Goal: Task Accomplishment & Management: Manage account settings

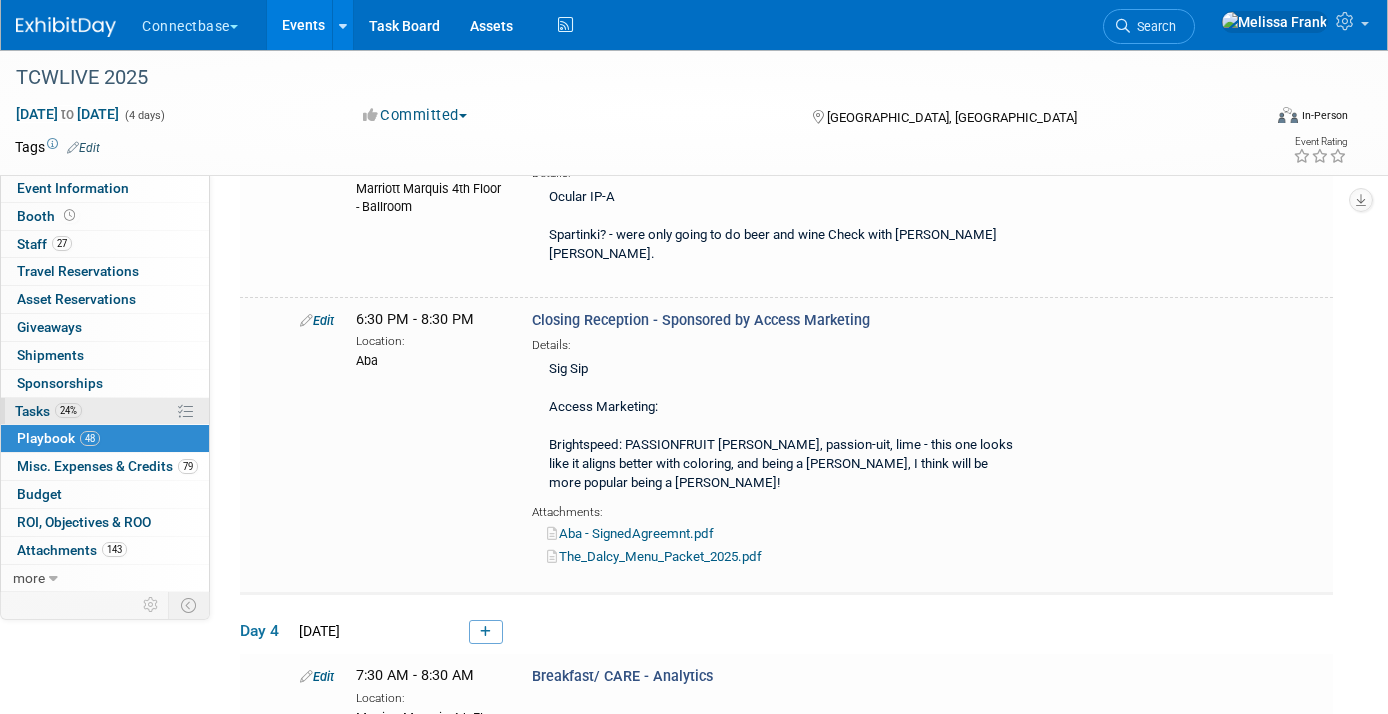
click at [53, 409] on span "Tasks 24%" at bounding box center [48, 411] width 67 height 16
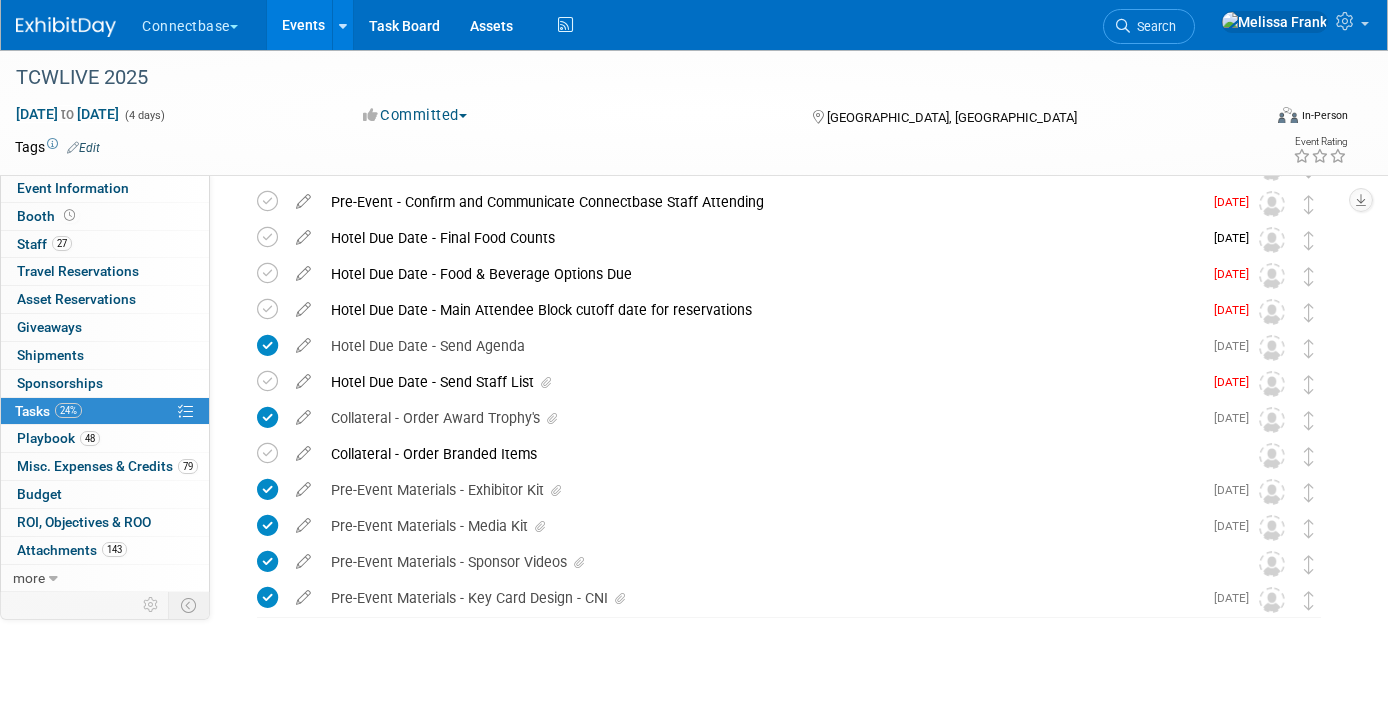
scroll to position [1149, 0]
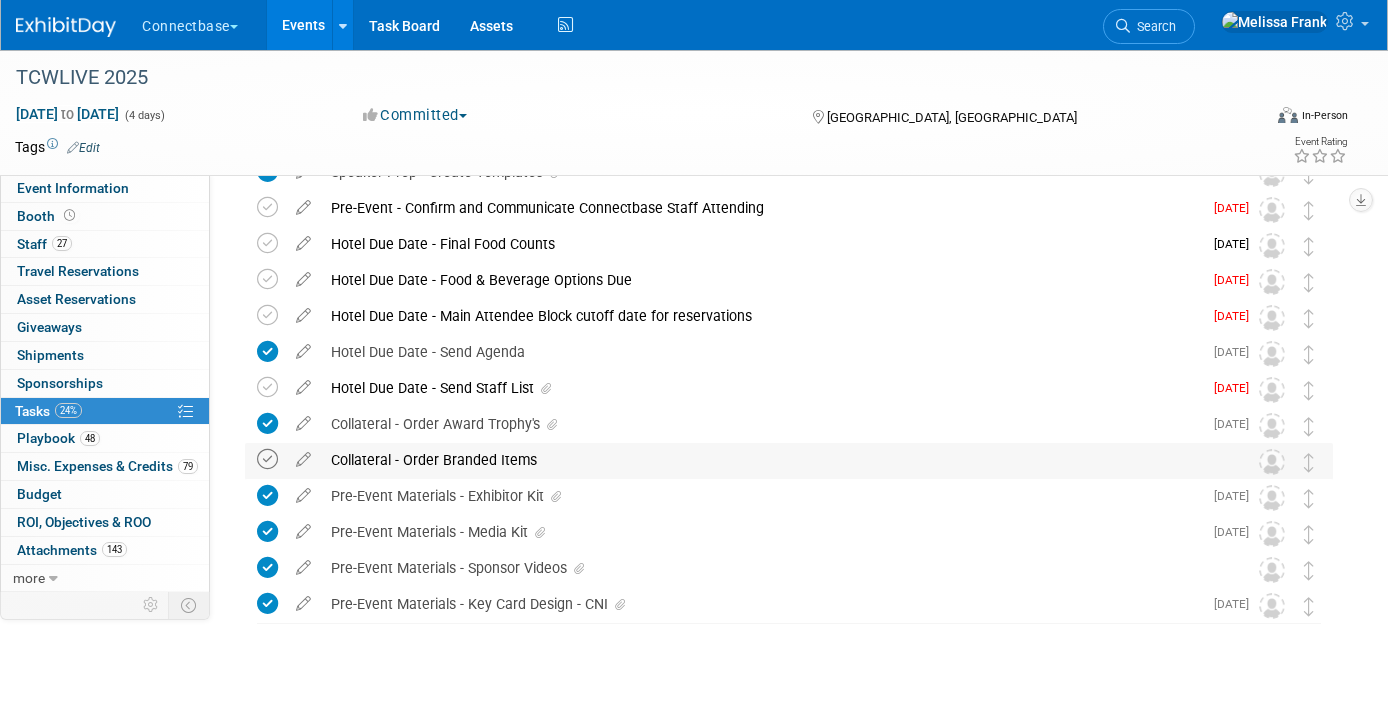
click at [271, 462] on icon at bounding box center [267, 459] width 21 height 21
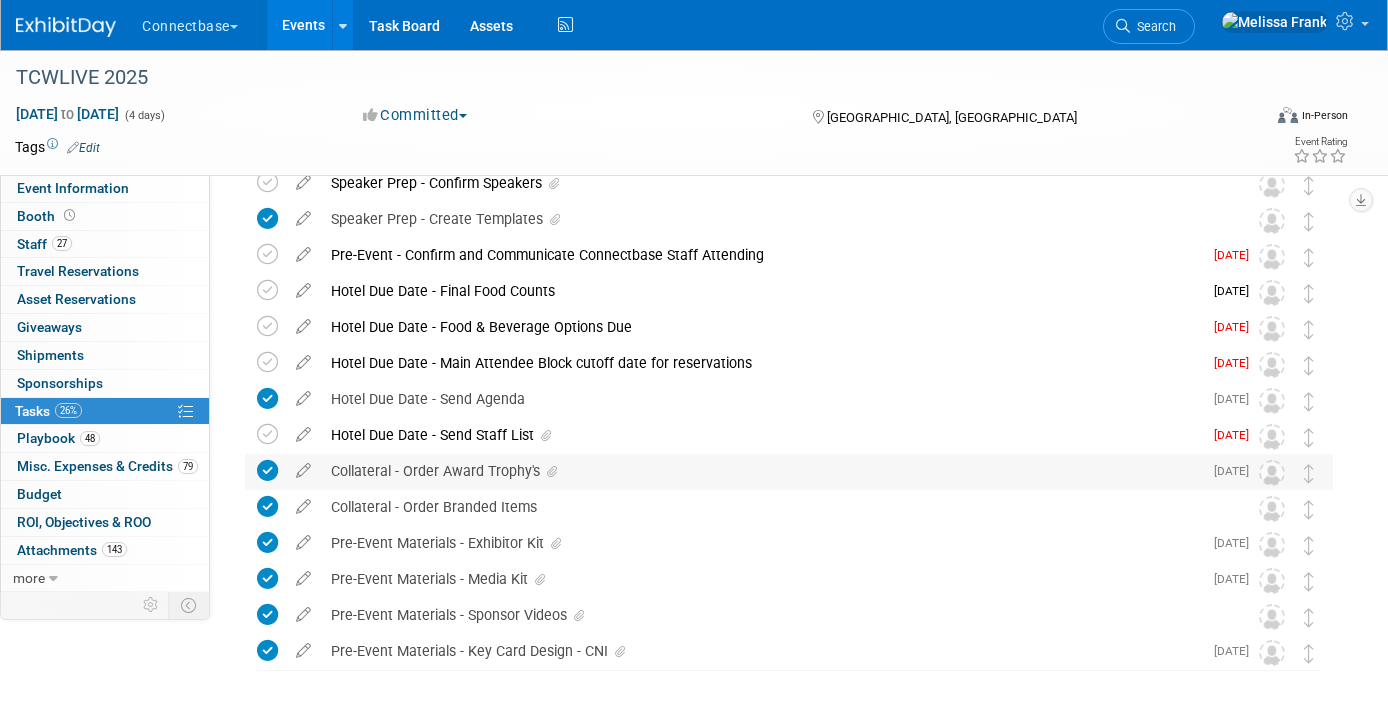
scroll to position [1095, 0]
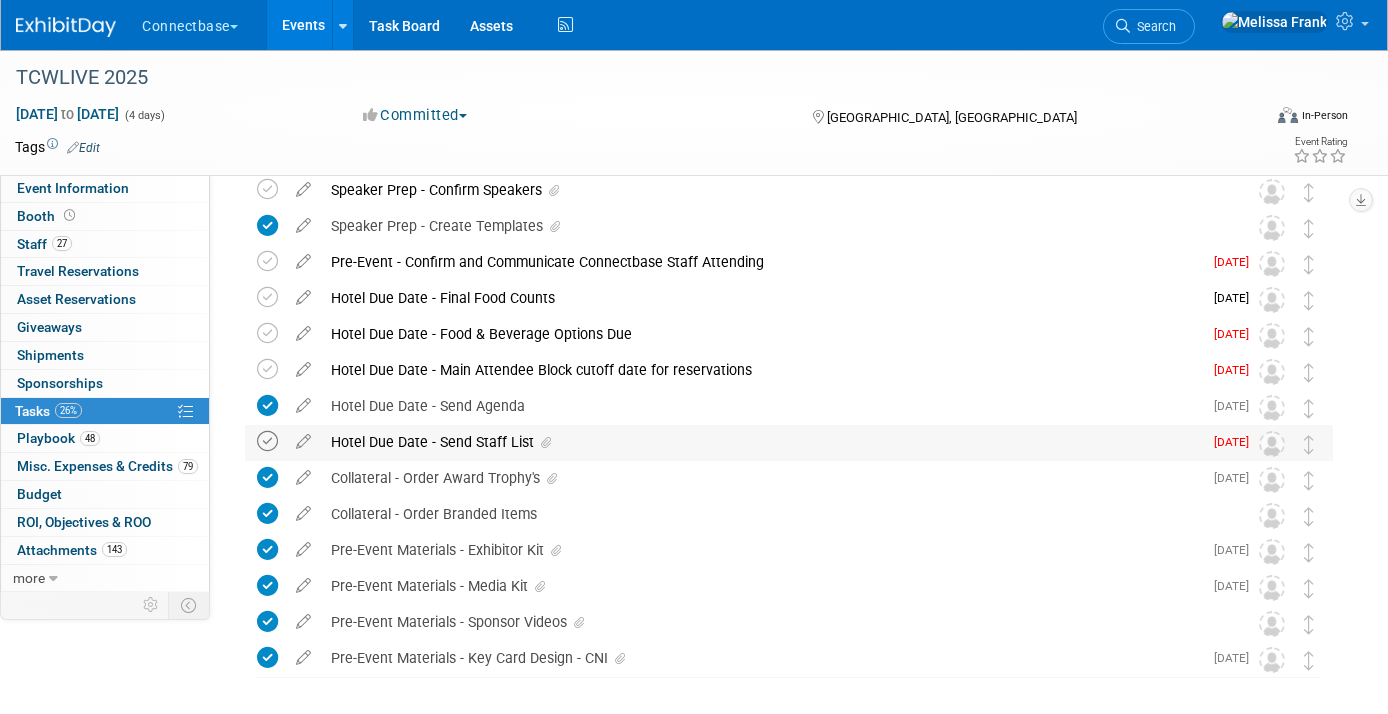
click at [261, 443] on icon at bounding box center [267, 441] width 21 height 21
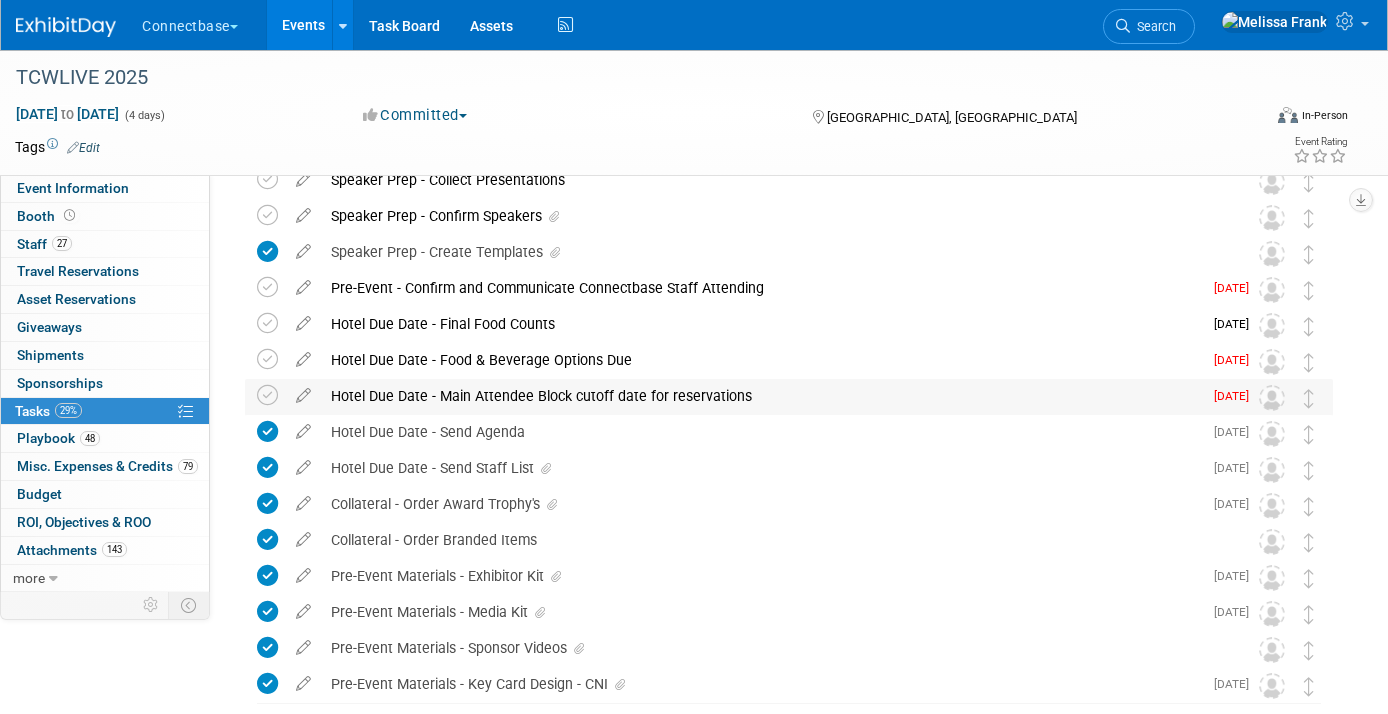
scroll to position [1066, 0]
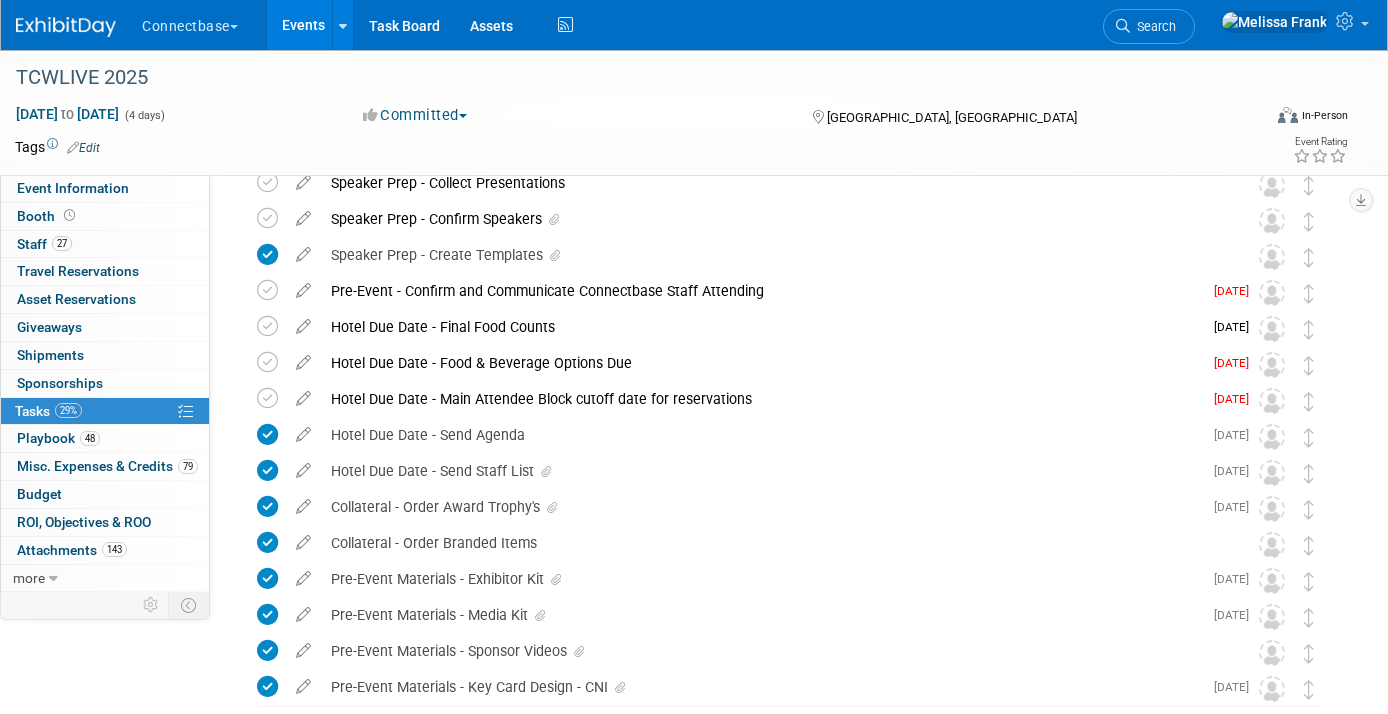
click at [312, 26] on link "Events" at bounding box center [303, 25] width 73 height 50
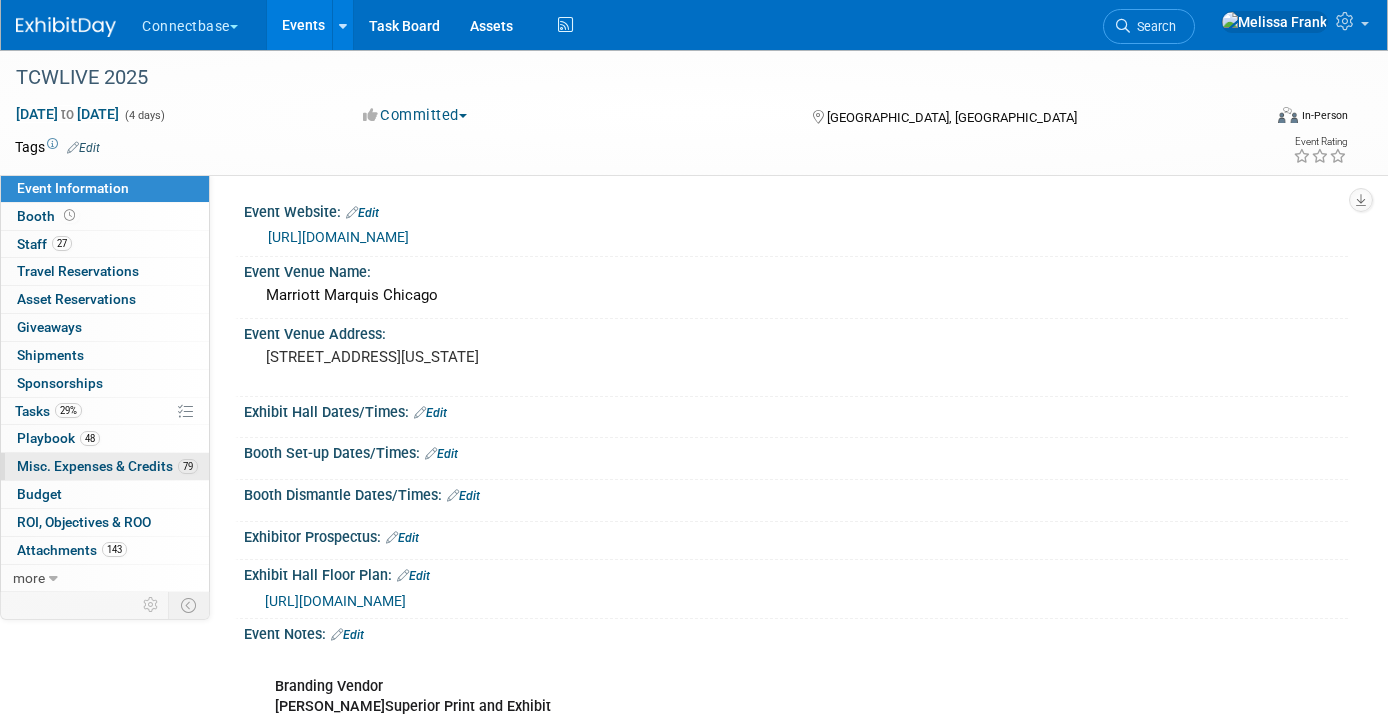
click at [102, 460] on span "Misc. Expenses & Credits 79" at bounding box center [107, 466] width 181 height 16
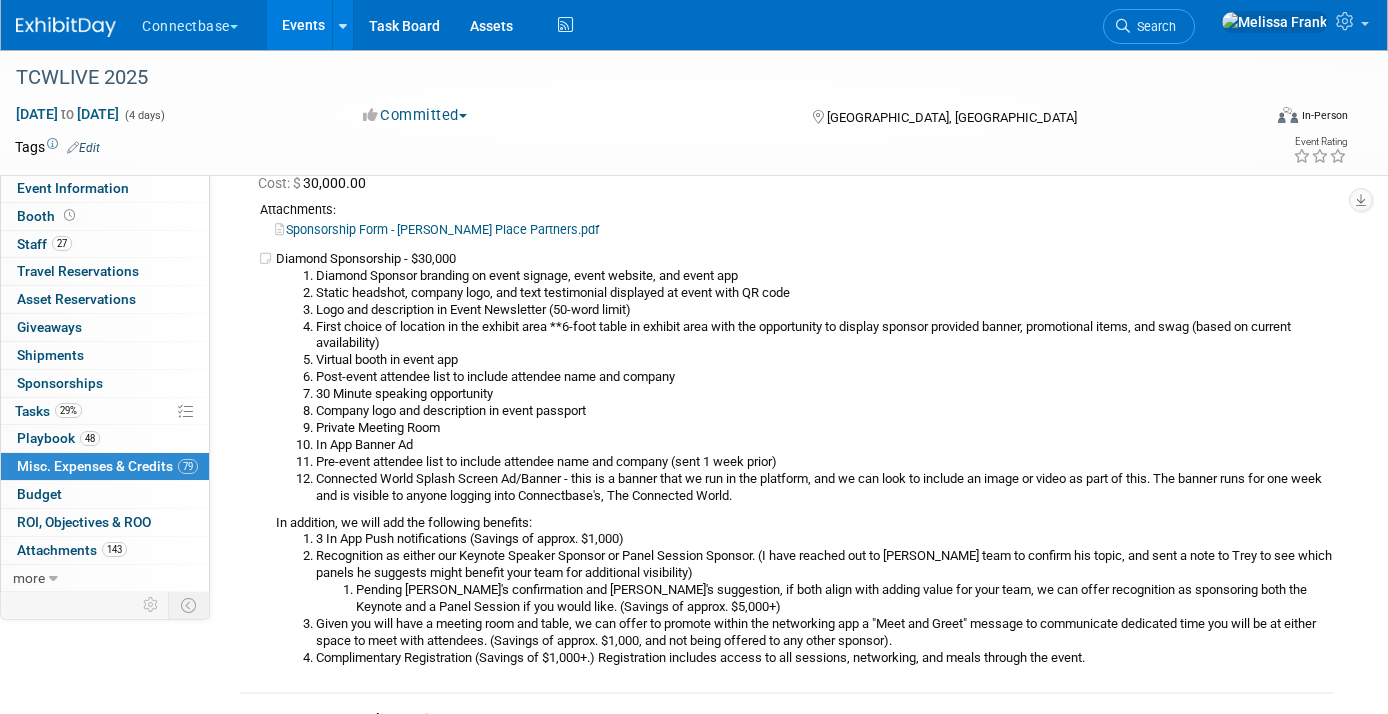
scroll to position [15731, 0]
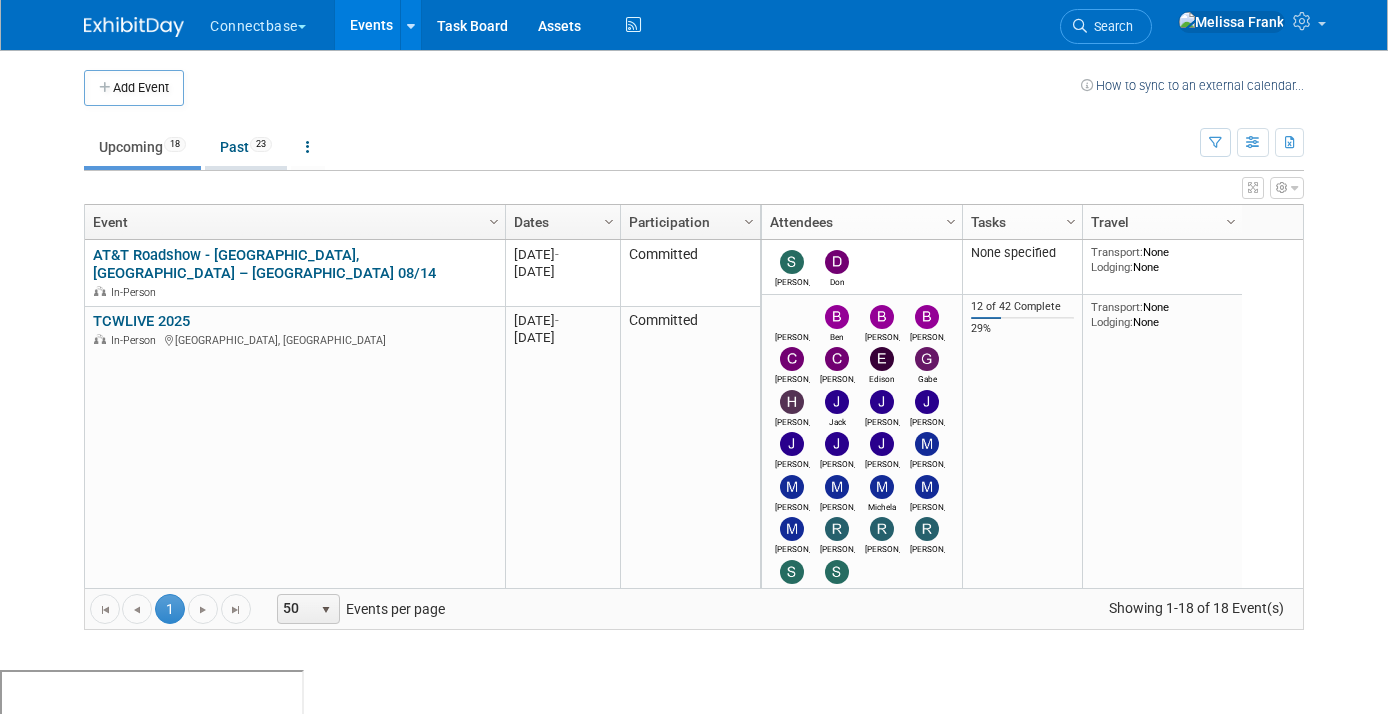
click at [246, 145] on link "Past 23" at bounding box center [246, 147] width 82 height 38
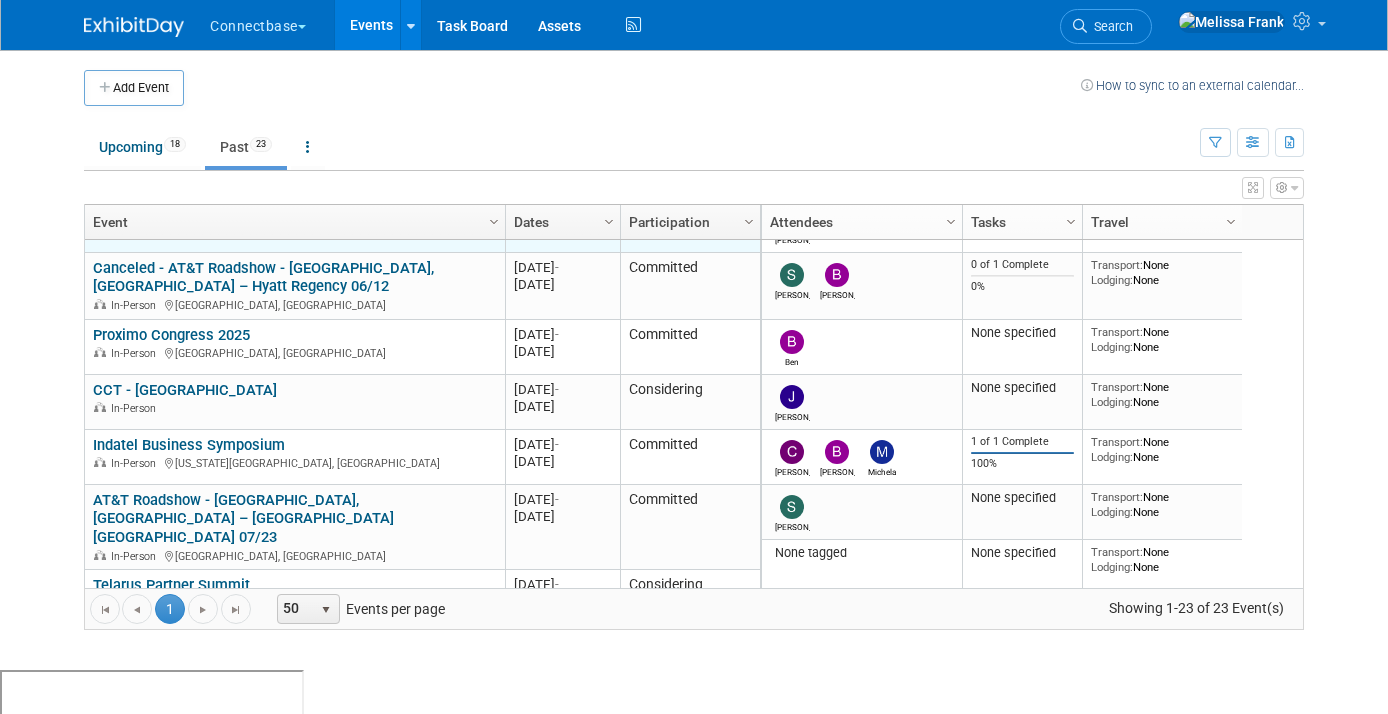
scroll to position [1020, 0]
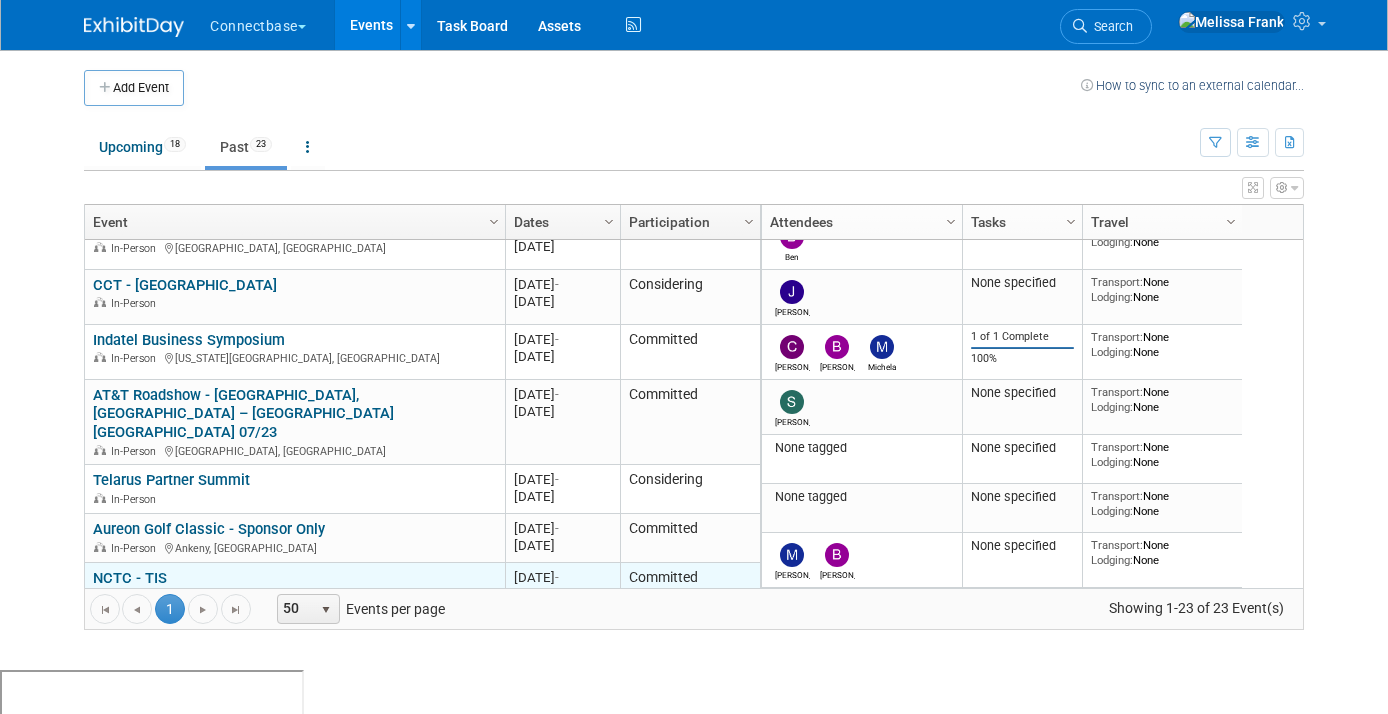
click at [139, 569] on link "NCTC - TIS" at bounding box center [130, 578] width 74 height 18
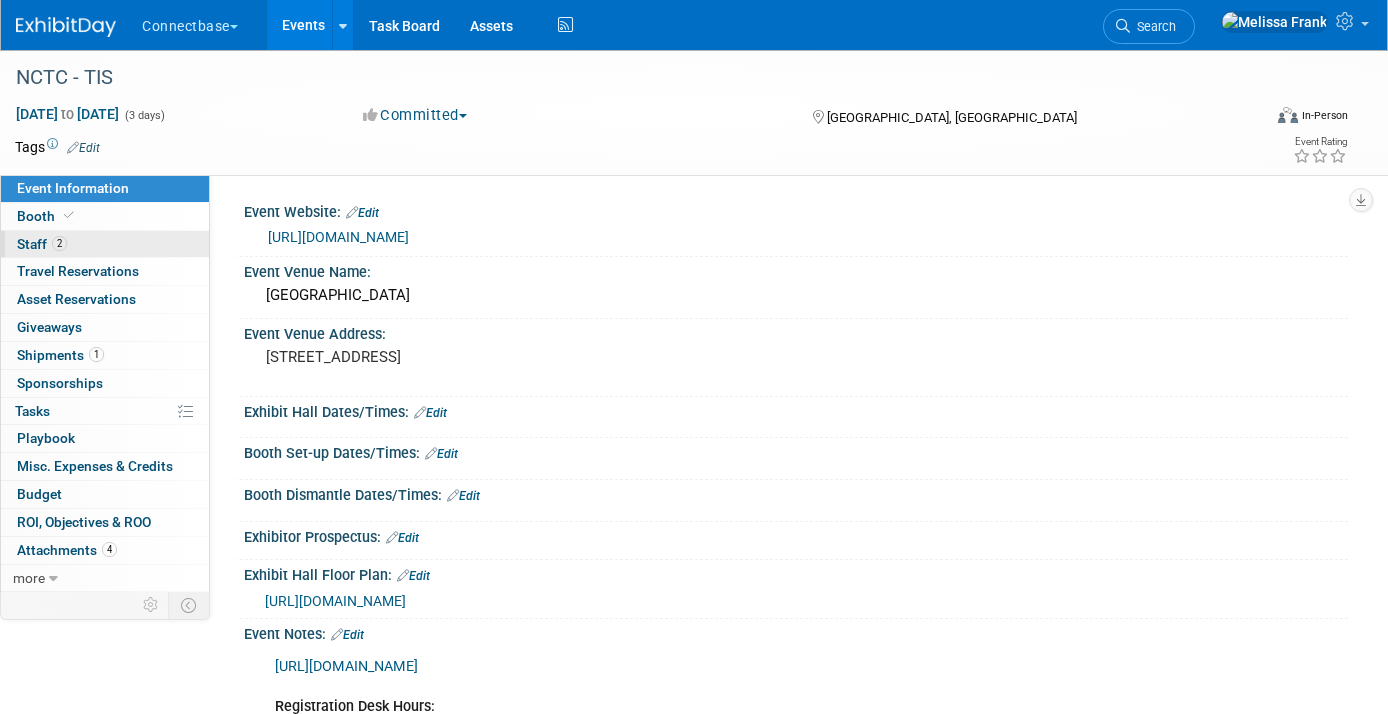
click at [96, 245] on link "2 Staff 2" at bounding box center [105, 244] width 208 height 27
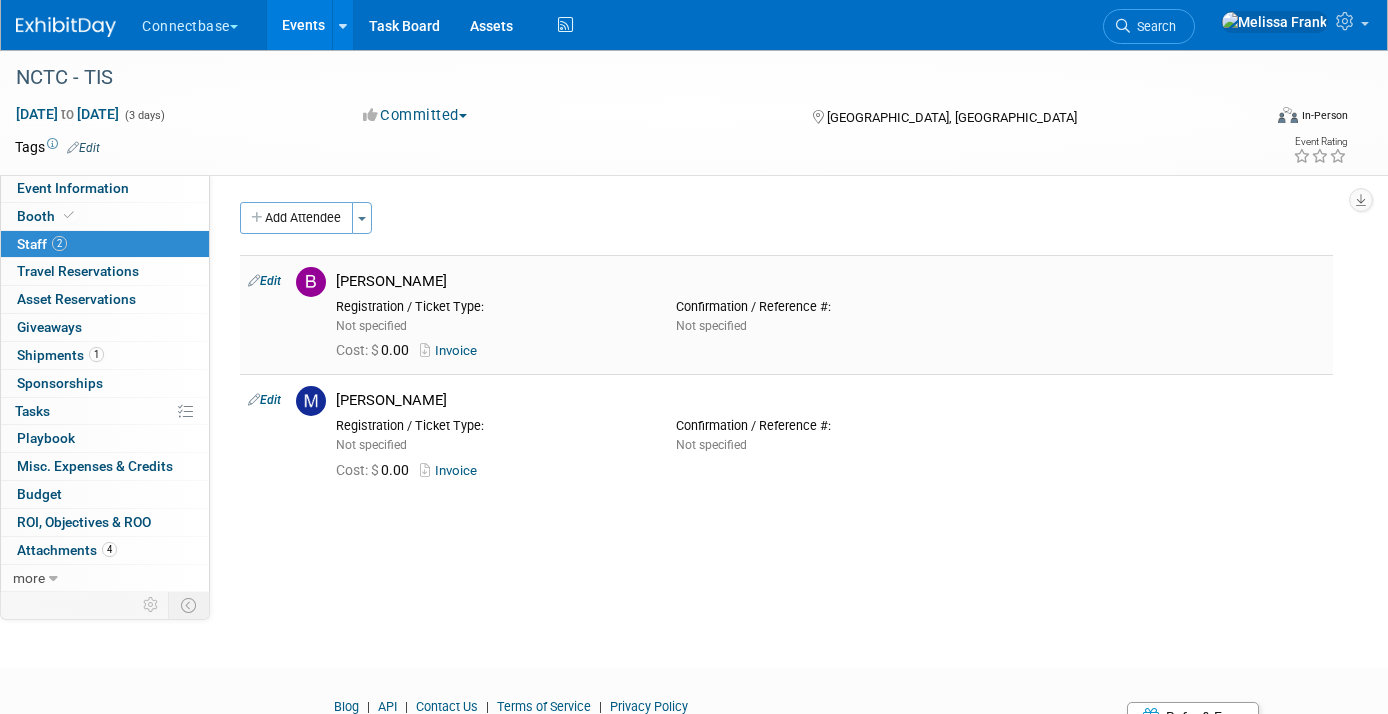
click at [283, 269] on td "Edit" at bounding box center [264, 314] width 48 height 119
click at [120, 262] on link "0 Travel Reservations 0" at bounding box center [105, 271] width 208 height 27
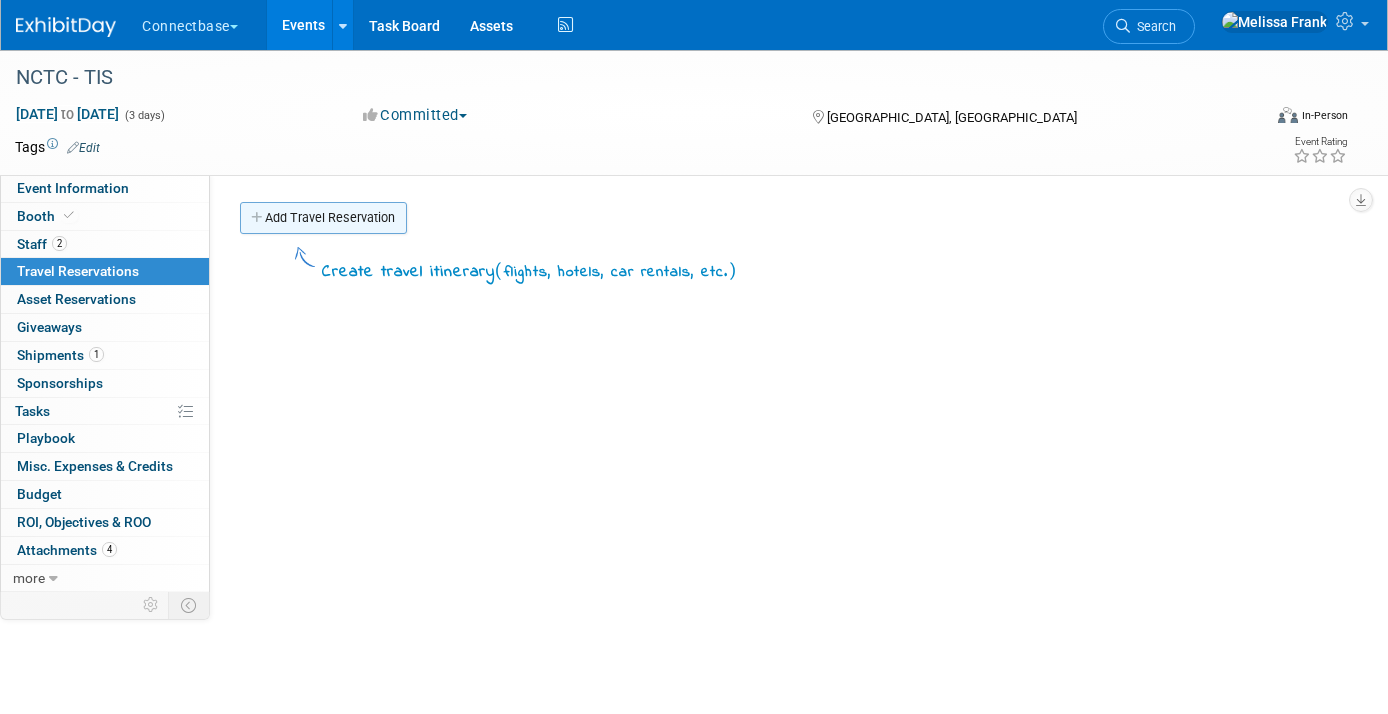
click at [293, 225] on link "Add Travel Reservation" at bounding box center [323, 218] width 167 height 32
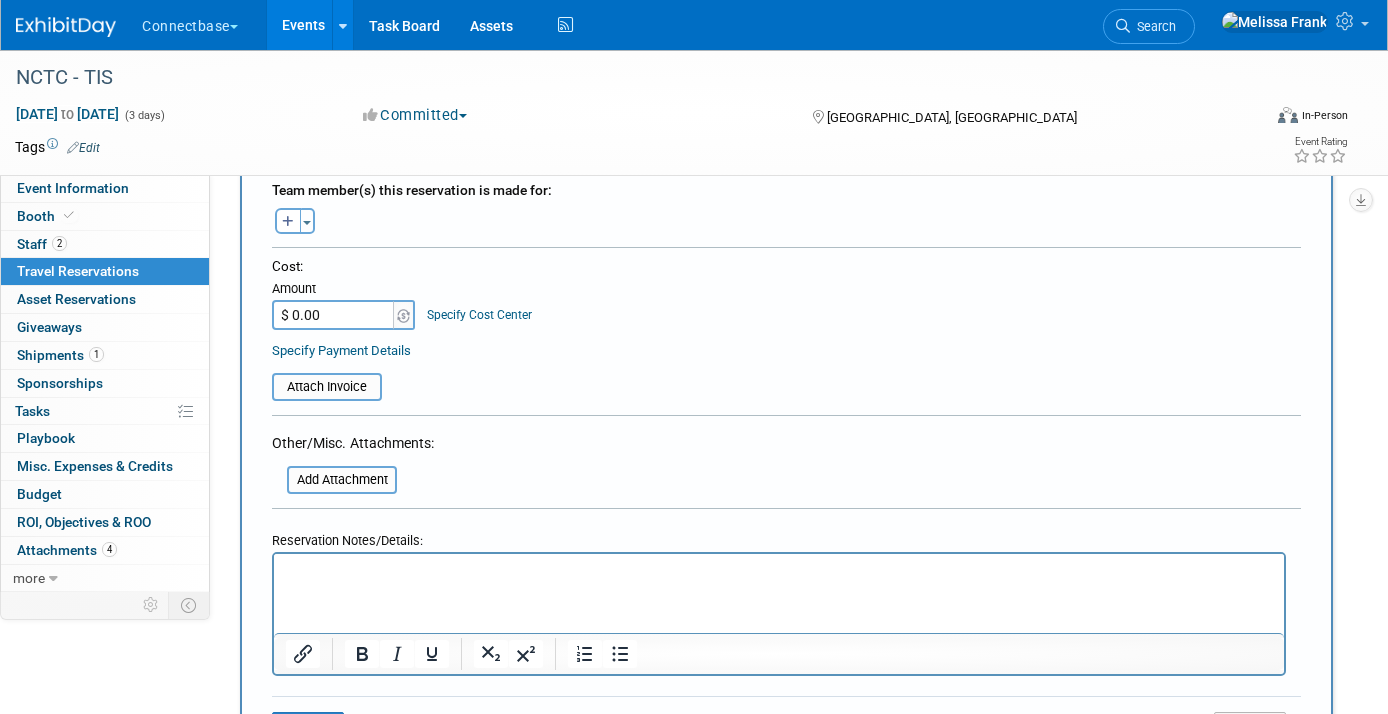
scroll to position [979, 0]
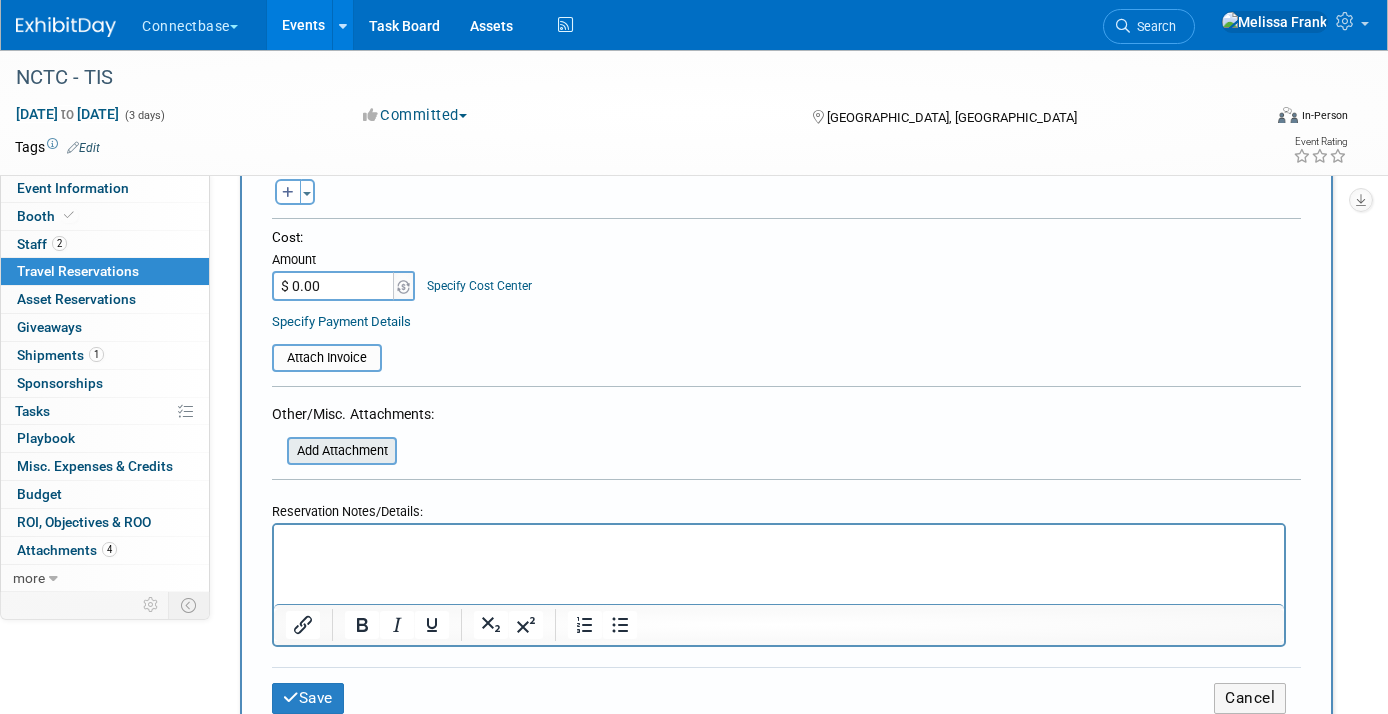
click at [366, 453] on input "file" at bounding box center [276, 451] width 238 height 24
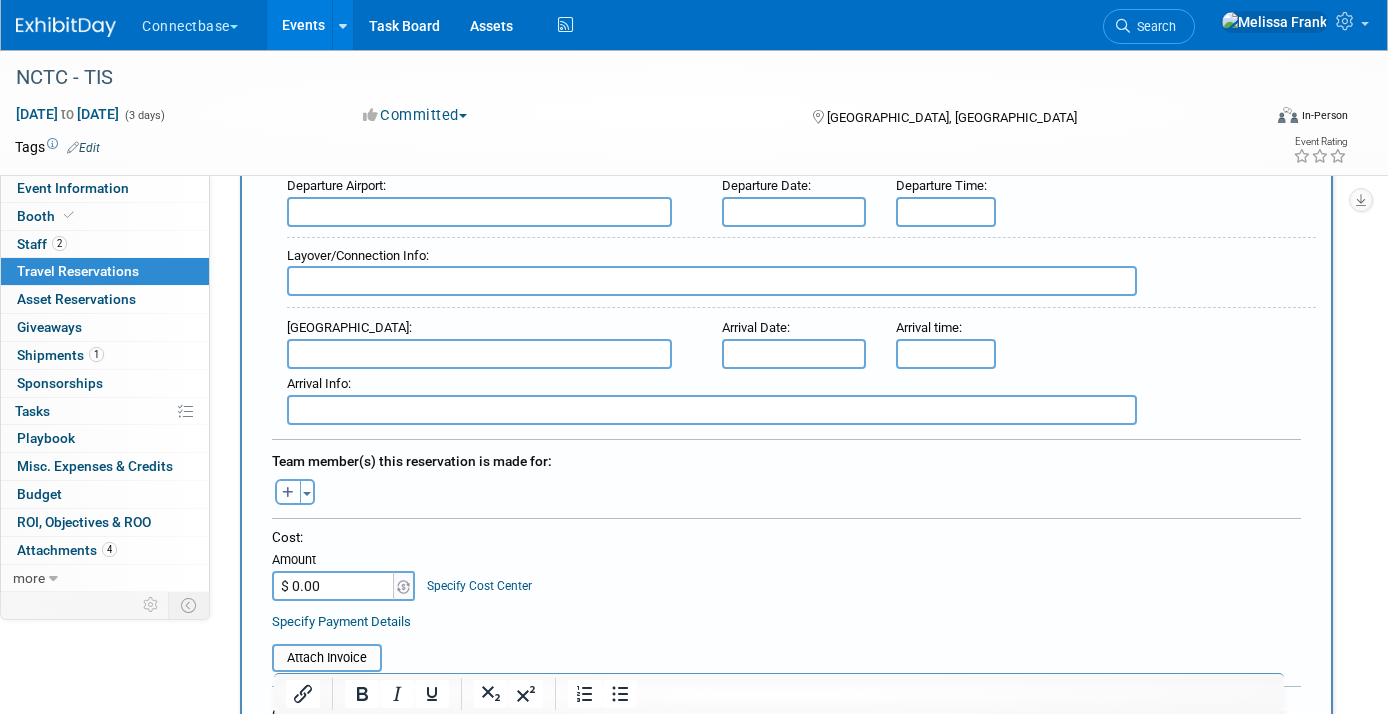
scroll to position [340, 0]
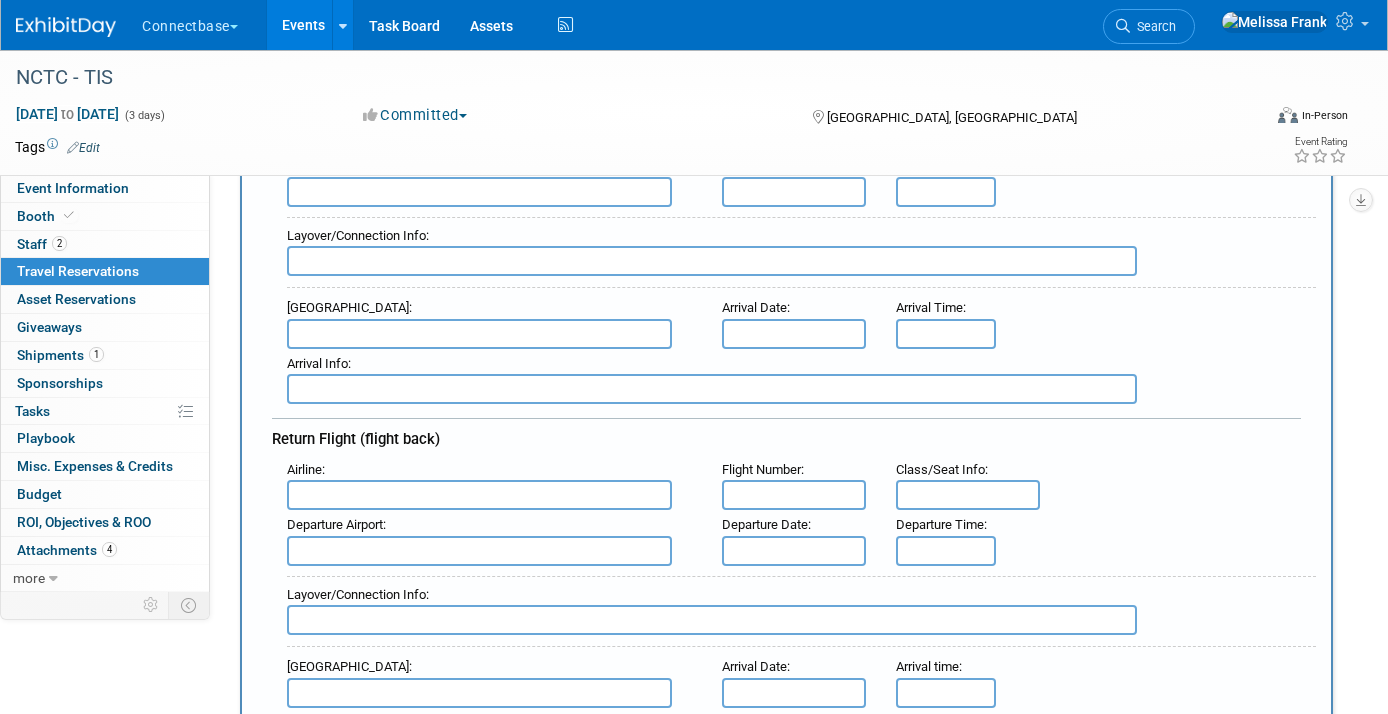
click at [304, 20] on link "Events" at bounding box center [303, 25] width 73 height 50
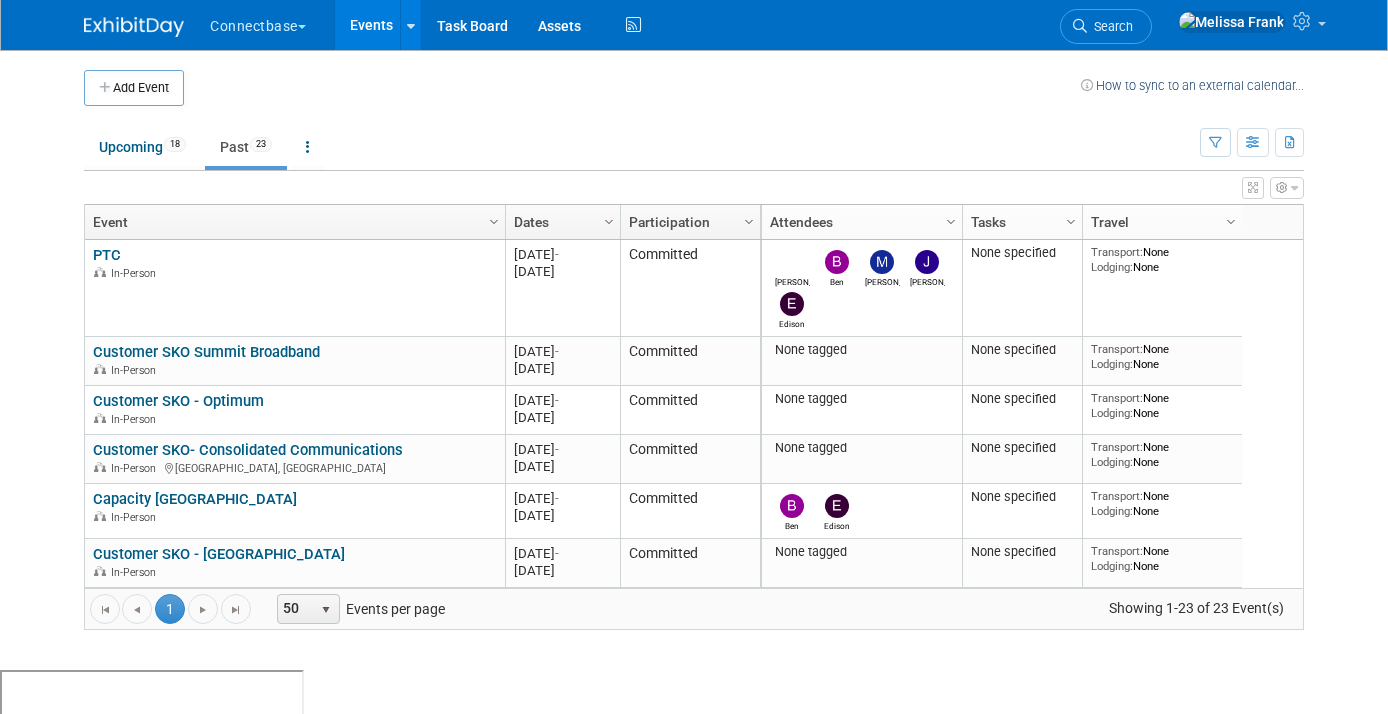
click at [129, 126] on ul "Upcoming 18 Past 23 All Events 41 Past and Upcoming Grouped Annually Events gro…" at bounding box center [642, 148] width 1116 height 45
click at [129, 140] on link "Upcoming 18" at bounding box center [142, 147] width 117 height 38
